Goal: Task Accomplishment & Management: Manage account settings

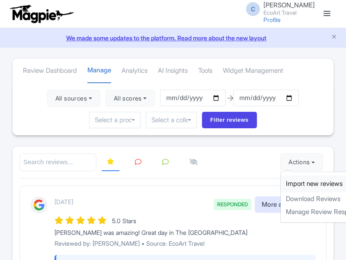
click at [293, 184] on link "Import new reviews" at bounding box center [332, 183] width 102 height 17
